Goal: Information Seeking & Learning: Check status

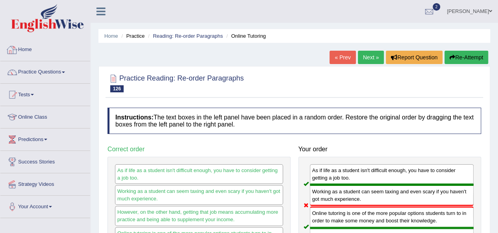
click at [29, 53] on link "Home" at bounding box center [45, 49] width 90 height 20
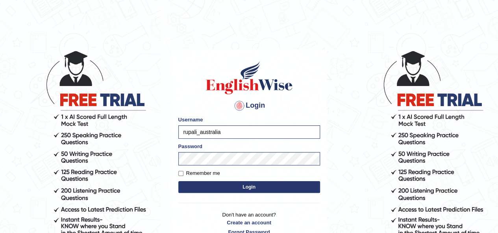
click at [248, 188] on button "Login" at bounding box center [249, 187] width 142 height 12
click at [251, 189] on button "Login" at bounding box center [249, 187] width 142 height 12
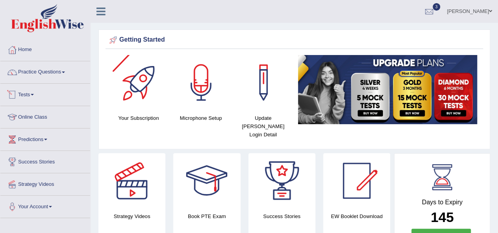
click at [31, 96] on link "Tests" at bounding box center [45, 94] width 90 height 20
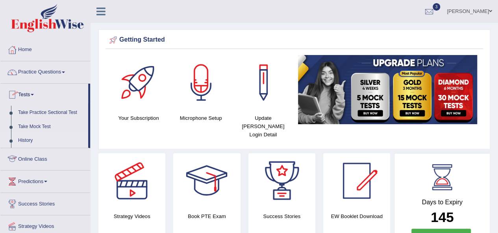
click at [31, 140] on link "History" at bounding box center [52, 141] width 74 height 14
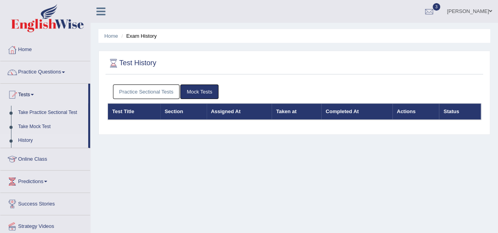
click at [153, 94] on link "Practice Sectional Tests" at bounding box center [146, 92] width 67 height 15
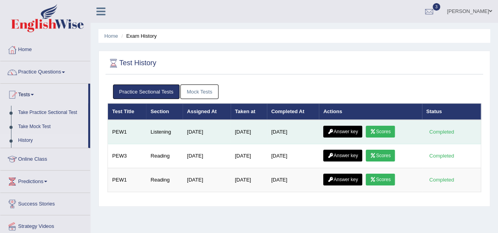
click at [373, 131] on icon at bounding box center [373, 131] width 6 height 5
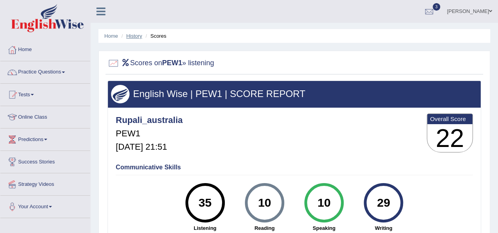
click at [131, 35] on link "History" at bounding box center [134, 36] width 16 height 6
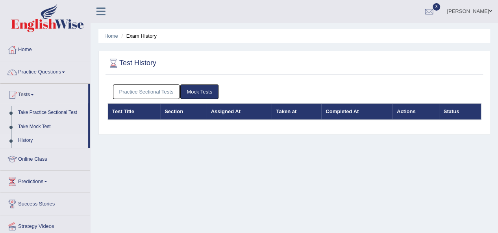
click at [139, 94] on link "Practice Sectional Tests" at bounding box center [146, 92] width 67 height 15
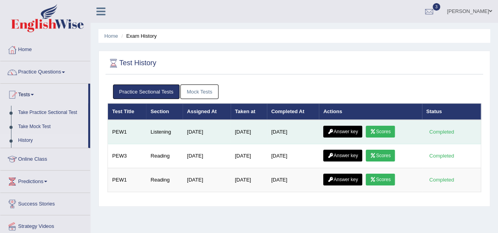
click at [344, 134] on link "Answer key" at bounding box center [342, 132] width 39 height 12
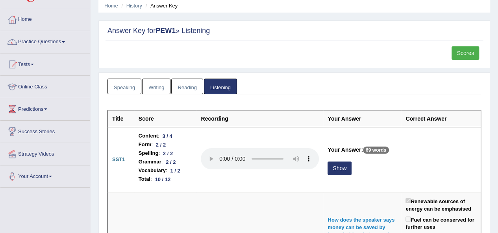
scroll to position [79, 0]
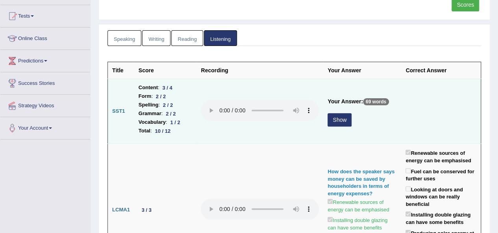
click at [334, 118] on button "Show" at bounding box center [339, 119] width 24 height 13
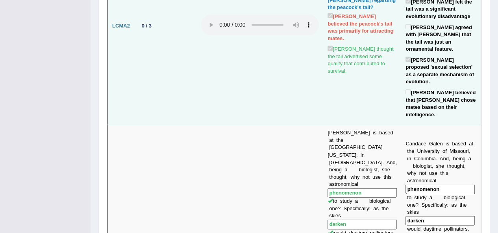
scroll to position [590, 0]
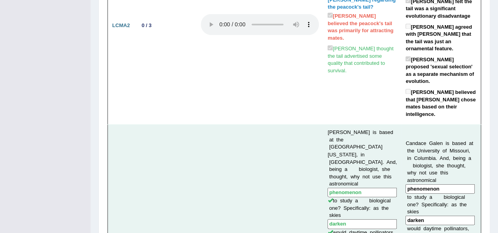
drag, startPoint x: 422, startPoint y: 165, endPoint x: 403, endPoint y: 161, distance: 19.3
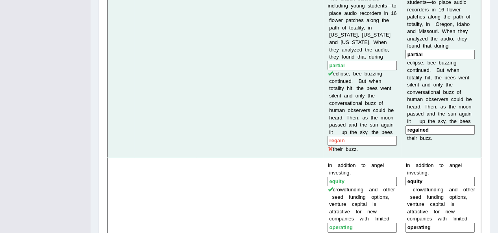
scroll to position [905, 0]
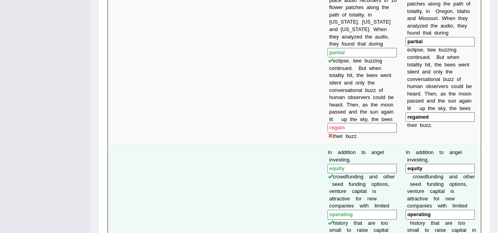
drag, startPoint x: 434, startPoint y: 66, endPoint x: 398, endPoint y: 66, distance: 35.8
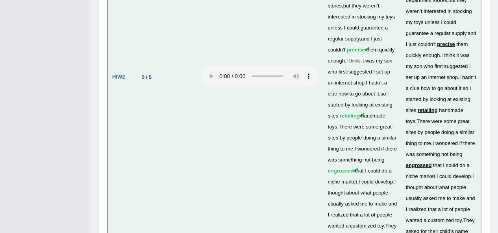
scroll to position [2868, 0]
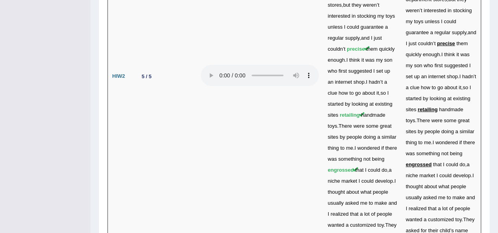
drag, startPoint x: 413, startPoint y: 179, endPoint x: 431, endPoint y: 179, distance: 18.5
copy td "receives"
drag, startPoint x: 433, startPoint y: 111, endPoint x: 461, endPoint y: 114, distance: 28.9
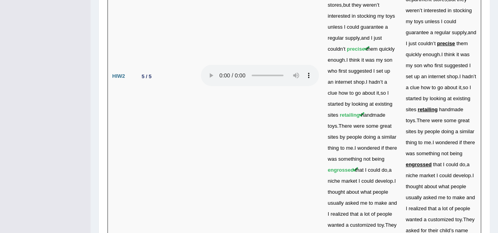
copy td "sovereignty."
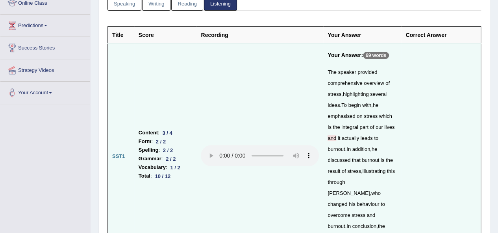
scroll to position [0, 0]
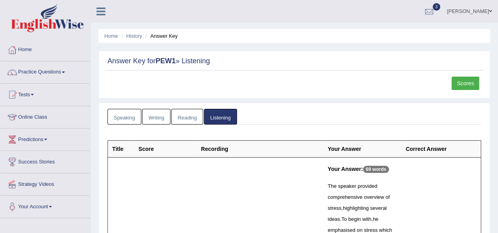
click at [489, 11] on span at bounding box center [490, 11] width 3 height 5
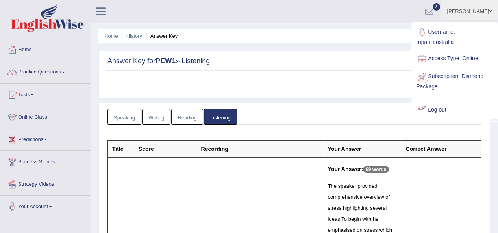
click at [434, 109] on link "Log out" at bounding box center [454, 110] width 85 height 18
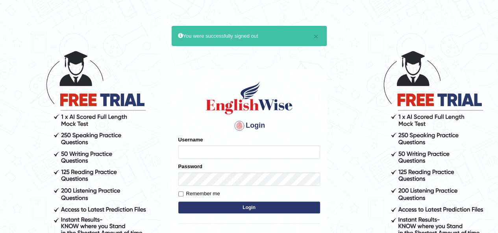
type input "rupali_australia"
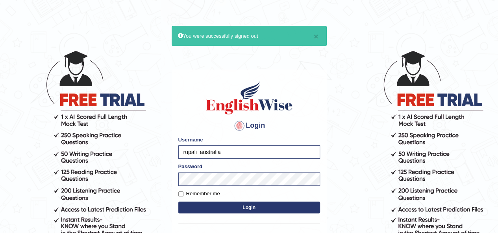
drag, startPoint x: 222, startPoint y: 156, endPoint x: 178, endPoint y: 155, distance: 44.5
click at [178, 155] on input "rupali_australia" at bounding box center [249, 152] width 142 height 13
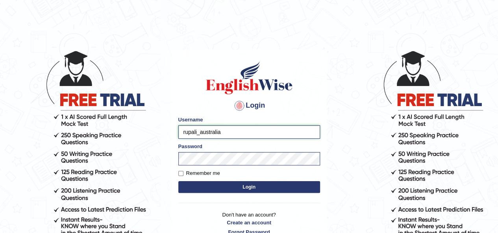
type input "rupaliselly"
click at [251, 188] on button "Login" at bounding box center [249, 187] width 142 height 12
click at [261, 189] on button "Login" at bounding box center [249, 187] width 142 height 12
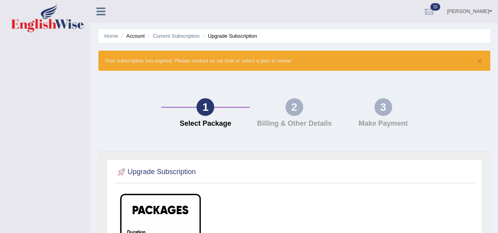
click at [475, 11] on link "[PERSON_NAME]" at bounding box center [469, 10] width 57 height 20
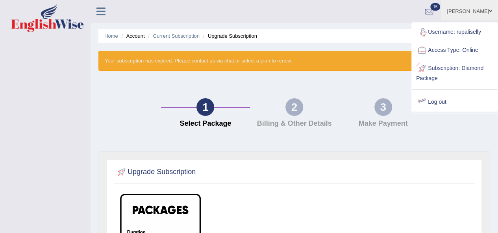
click at [434, 100] on link "Log out" at bounding box center [454, 102] width 85 height 18
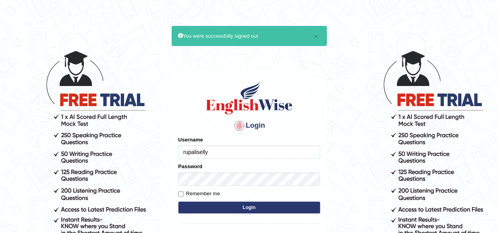
click at [223, 154] on input "rupaliselly" at bounding box center [249, 152] width 142 height 13
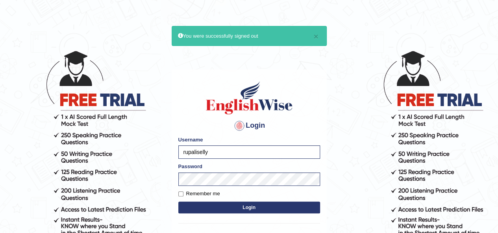
type input "rupali_australia"
click at [220, 207] on button "Login" at bounding box center [249, 208] width 142 height 12
